Goal: Task Accomplishment & Management: Use online tool/utility

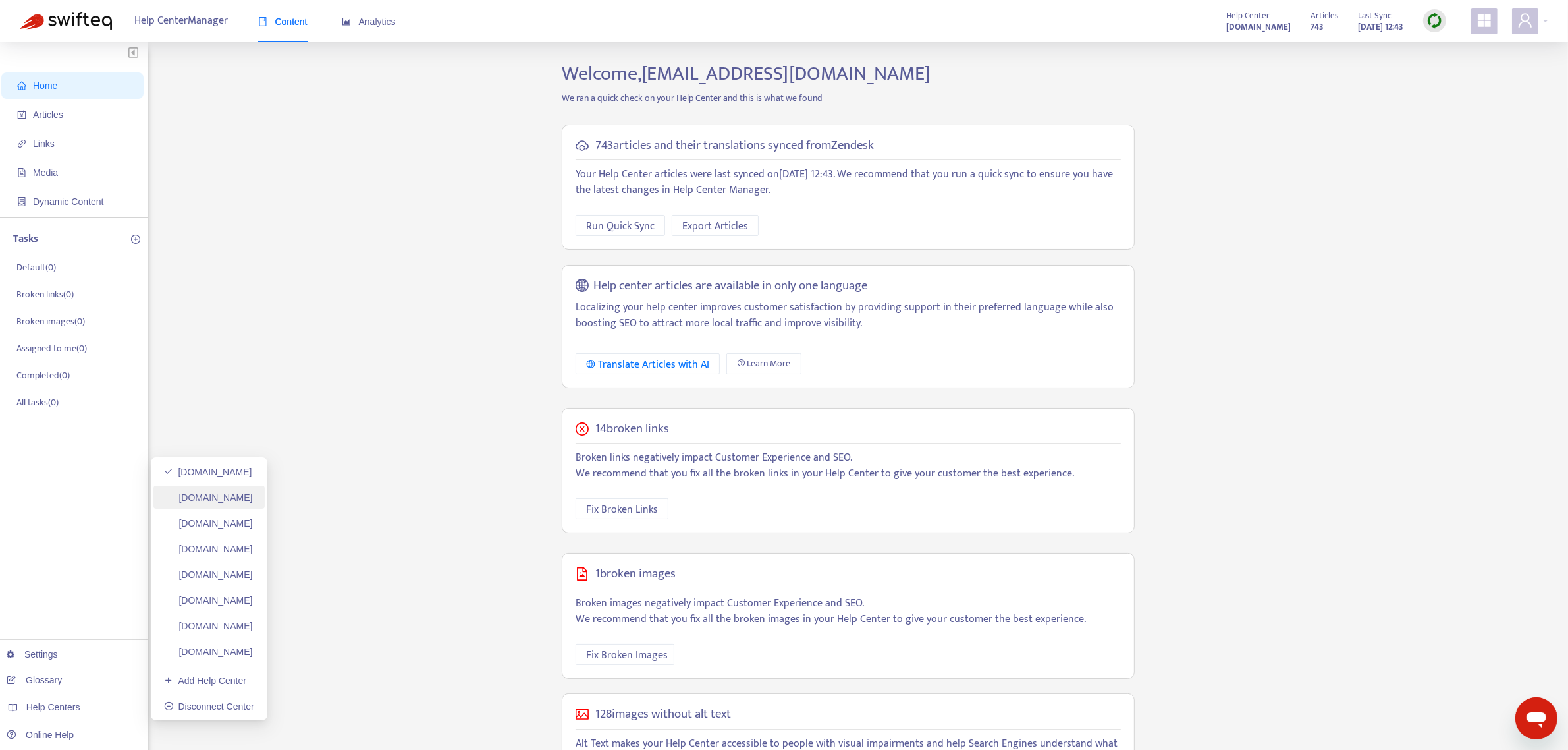
click at [244, 500] on link "[DOMAIN_NAME]" at bounding box center [209, 497] width 89 height 10
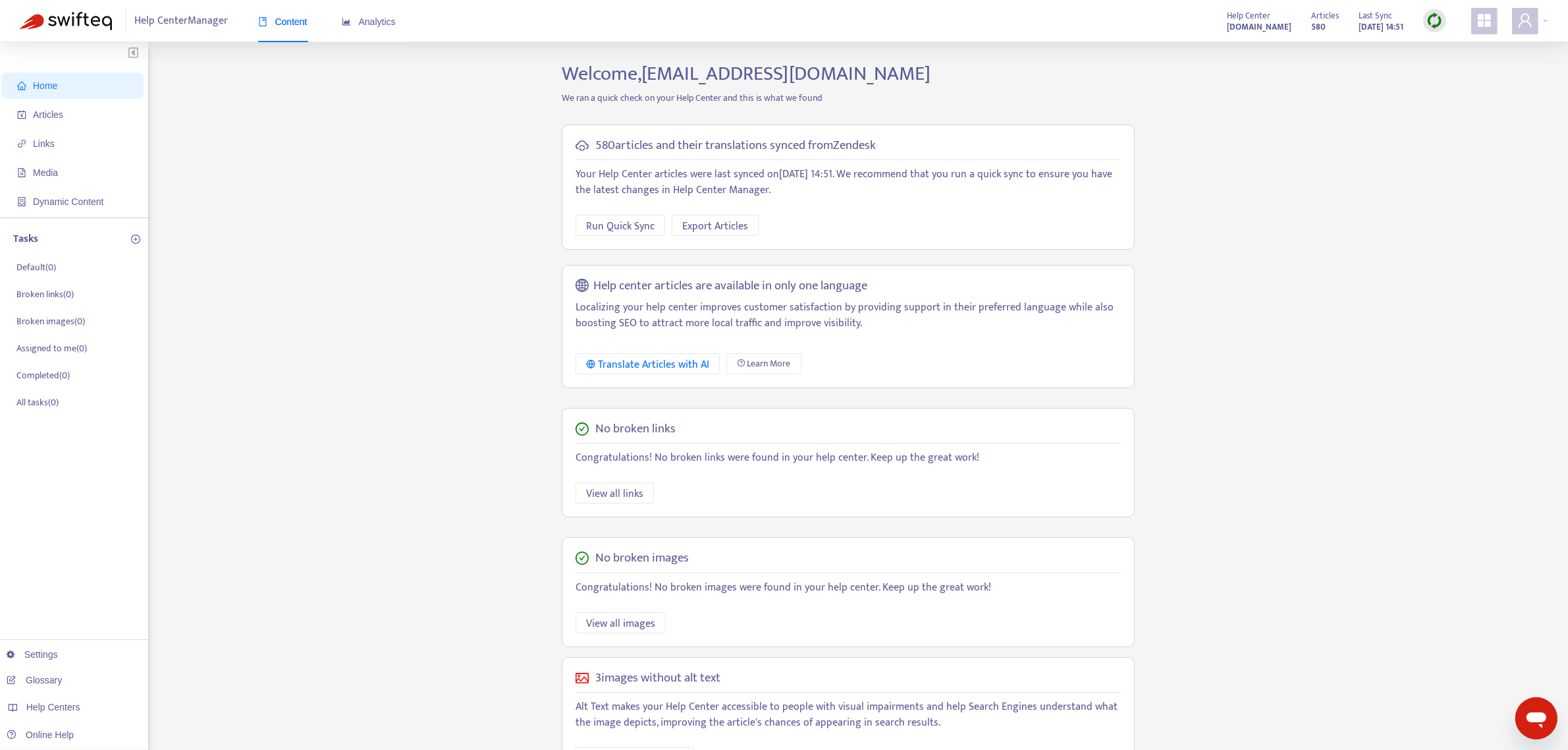
click at [1433, 21] on img at bounding box center [1434, 20] width 16 height 16
click at [1460, 67] on link "Full Sync" at bounding box center [1457, 69] width 47 height 15
